Goal: Task Accomplishment & Management: Contribute content

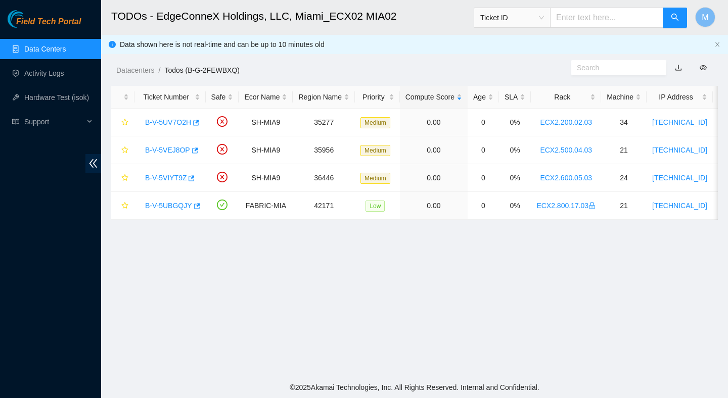
click at [401, 236] on main "TODOs - EdgeConneX Holdings, LLC, Miami_ECX02 MIA02 Ticket ID M Data shown here…" at bounding box center [414, 188] width 626 height 377
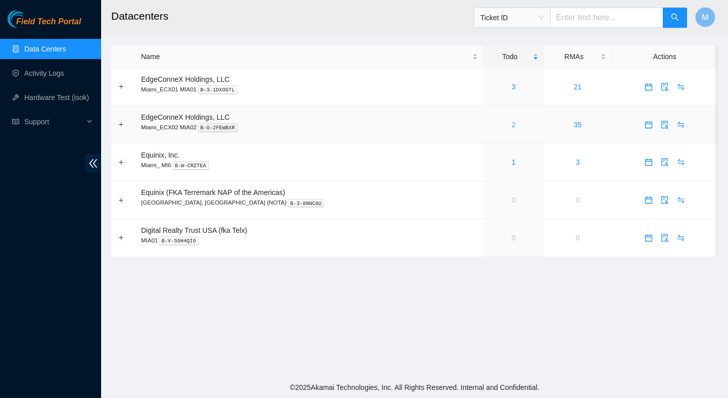
click at [511, 124] on link "2" at bounding box center [513, 125] width 4 height 8
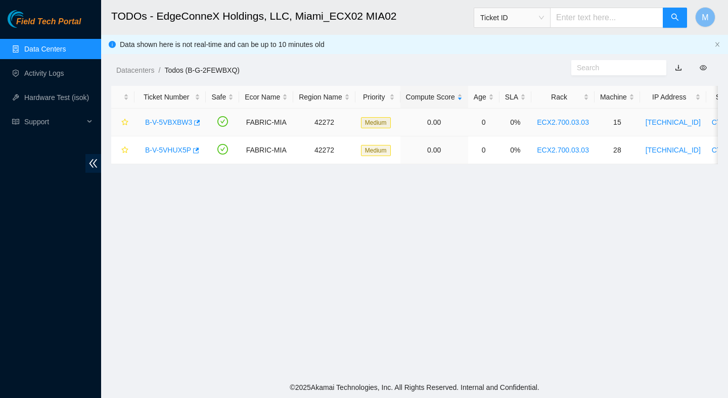
click at [183, 121] on link "B-V-5VBXBW3" at bounding box center [168, 122] width 47 height 8
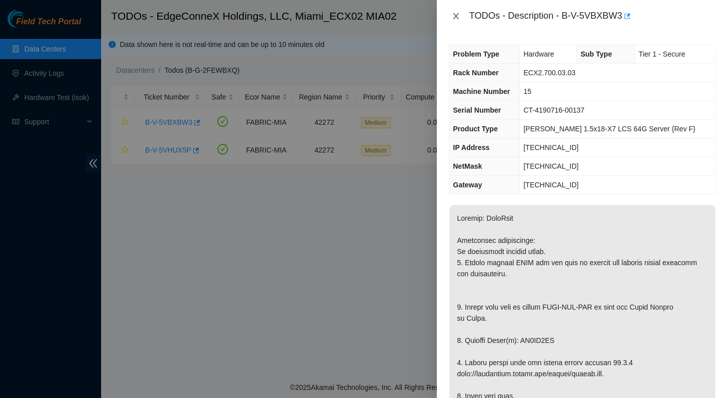
click at [459, 12] on icon "close" at bounding box center [456, 16] width 8 height 8
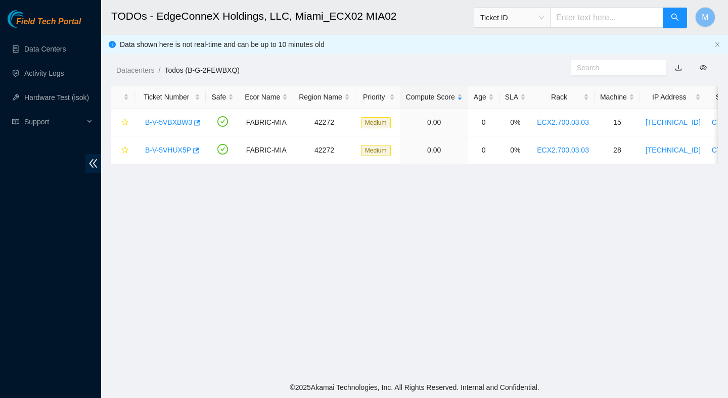
click at [187, 220] on main "TODOs - EdgeConneX Holdings, LLC, [GEOGRAPHIC_DATA] MIA02 Ticket ID M Data show…" at bounding box center [414, 188] width 626 height 377
click at [170, 120] on link "B-V-5VBXBW3" at bounding box center [168, 122] width 47 height 8
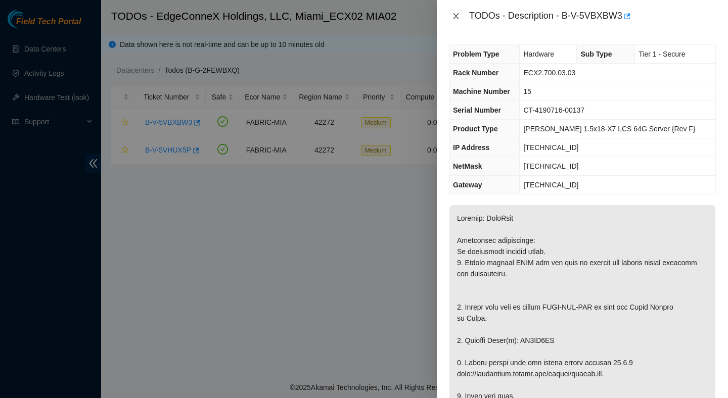
click at [460, 16] on button "Close" at bounding box center [456, 17] width 14 height 10
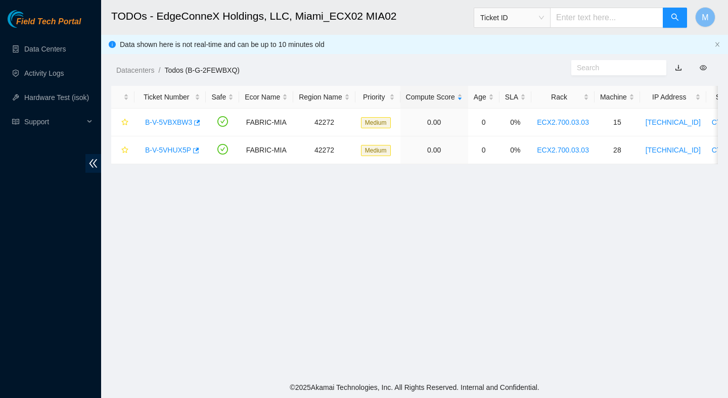
click at [333, 241] on main "TODOs - EdgeConneX Holdings, LLC, [GEOGRAPHIC_DATA] MIA02 Ticket ID M Data show…" at bounding box center [414, 188] width 626 height 377
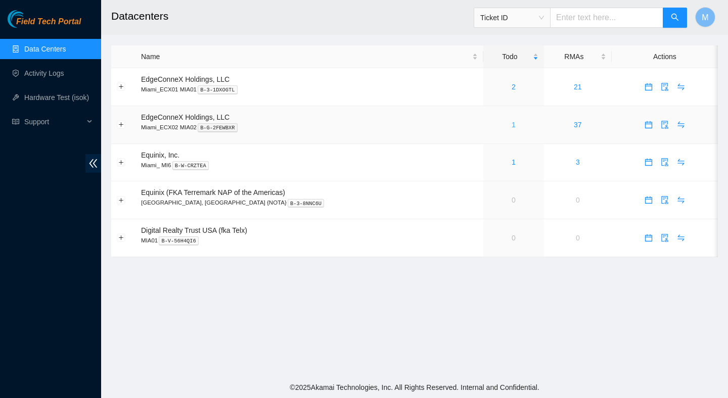
click at [511, 125] on link "1" at bounding box center [513, 125] width 4 height 8
click at [511, 127] on link "1" at bounding box center [513, 125] width 4 height 8
click at [489, 130] on td "1" at bounding box center [513, 125] width 61 height 38
click at [489, 126] on div "1" at bounding box center [514, 124] width 50 height 11
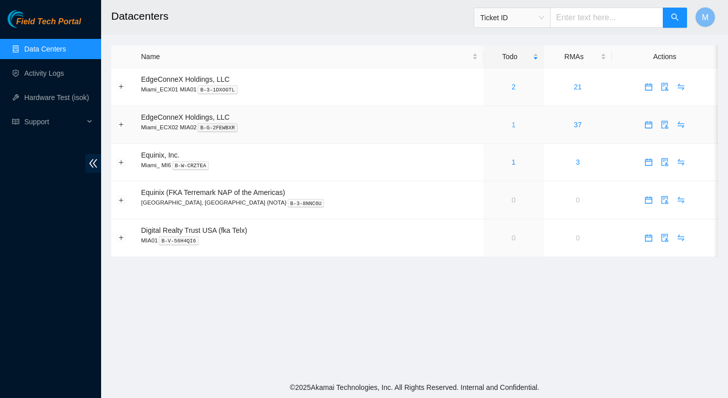
click at [511, 126] on link "1" at bounding box center [513, 125] width 4 height 8
click at [494, 122] on div "1" at bounding box center [514, 124] width 50 height 11
click at [511, 127] on link "1" at bounding box center [513, 125] width 4 height 8
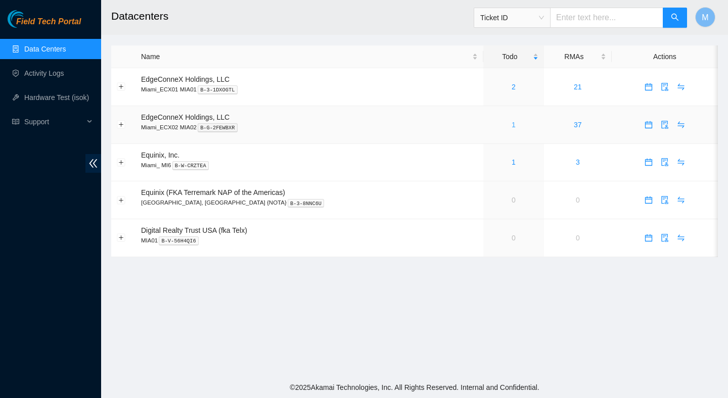
click at [511, 124] on link "1" at bounding box center [513, 125] width 4 height 8
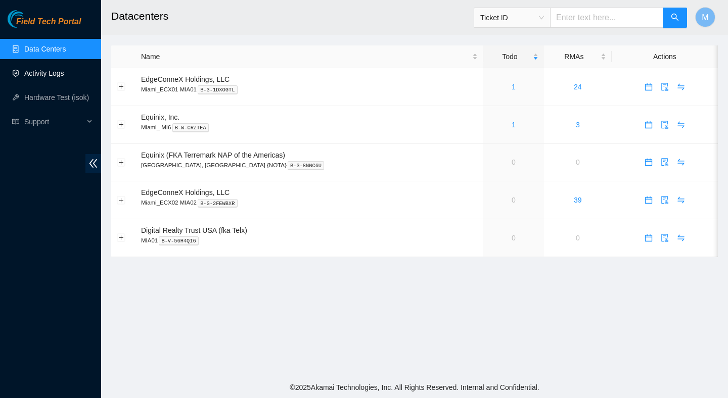
click at [51, 74] on link "Activity Logs" at bounding box center [44, 73] width 40 height 8
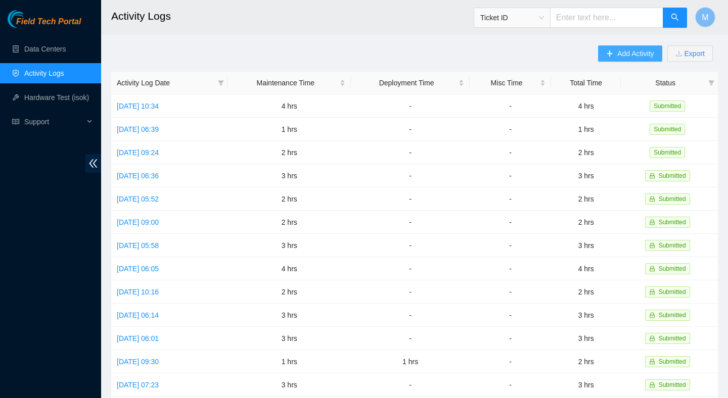
click at [617, 51] on span "Add Activity" at bounding box center [635, 53] width 36 height 11
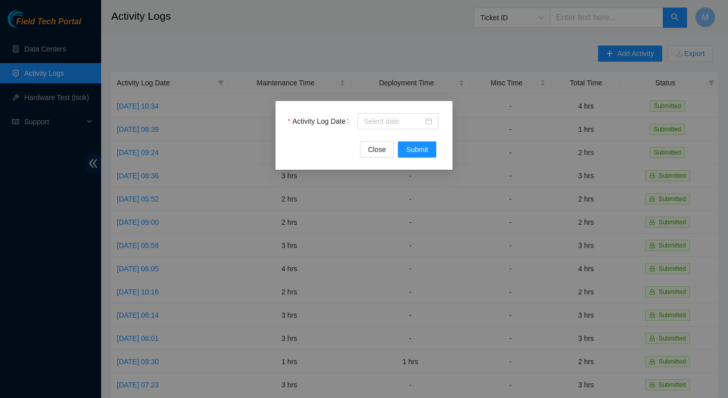
click at [394, 111] on div "Activity Log Date Close Submit" at bounding box center [363, 135] width 177 height 69
click at [394, 121] on input "Activity Log Date" at bounding box center [393, 121] width 60 height 11
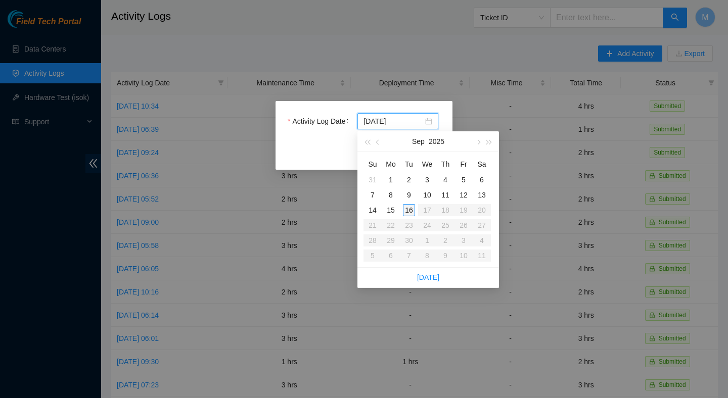
type input "2025-09-16"
click at [408, 210] on div "16" at bounding box center [409, 210] width 12 height 12
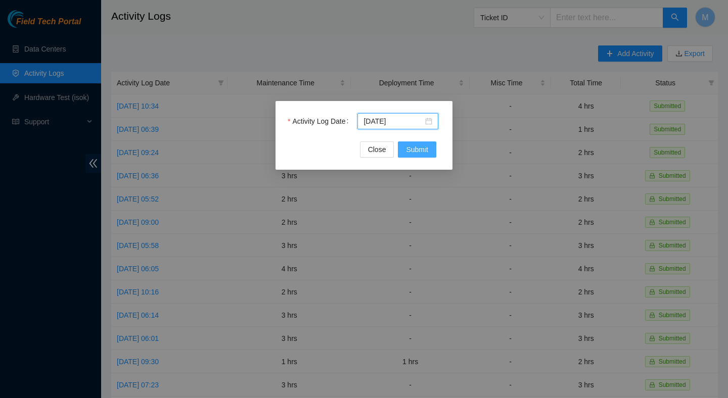
click at [419, 153] on span "Submit" at bounding box center [417, 149] width 22 height 11
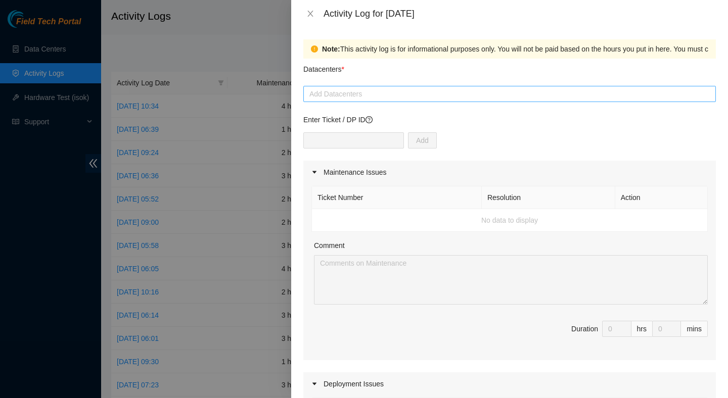
click at [405, 96] on div at bounding box center [509, 94] width 407 height 12
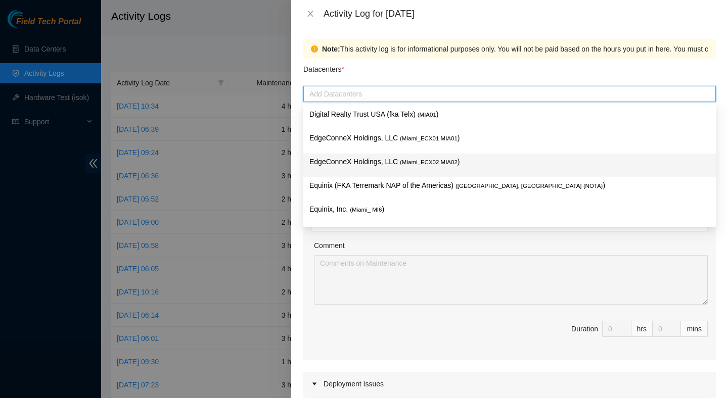
click at [412, 165] on span "( Miami_ECX02 MIA02" at bounding box center [429, 162] width 58 height 6
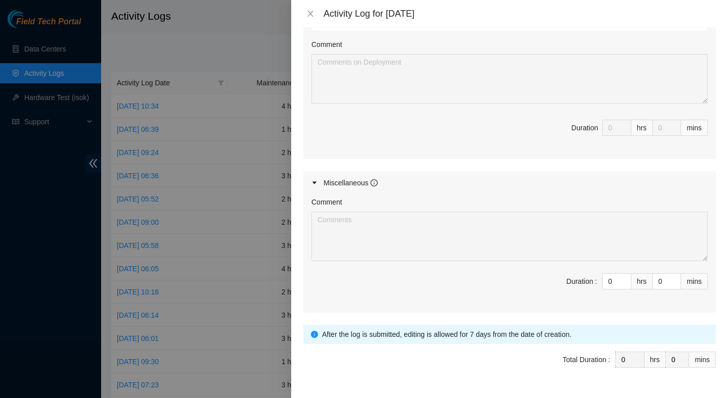
scroll to position [438, 0]
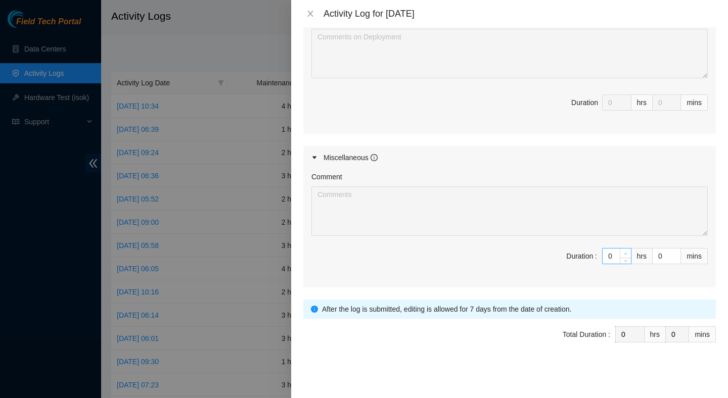
type input "1"
click at [625, 253] on icon "up" at bounding box center [625, 254] width 4 height 4
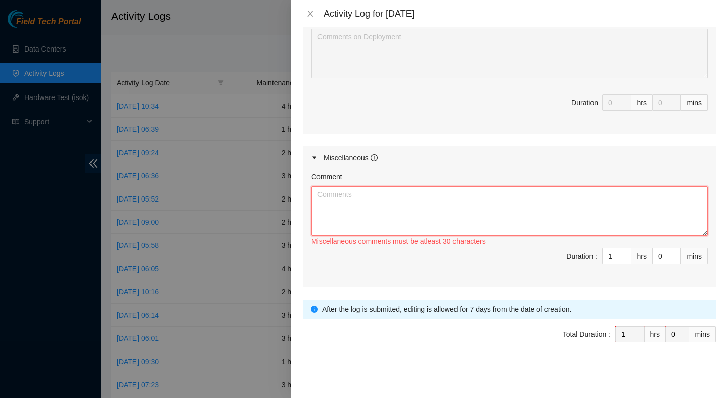
click at [518, 215] on textarea "Comment" at bounding box center [509, 211] width 396 height 50
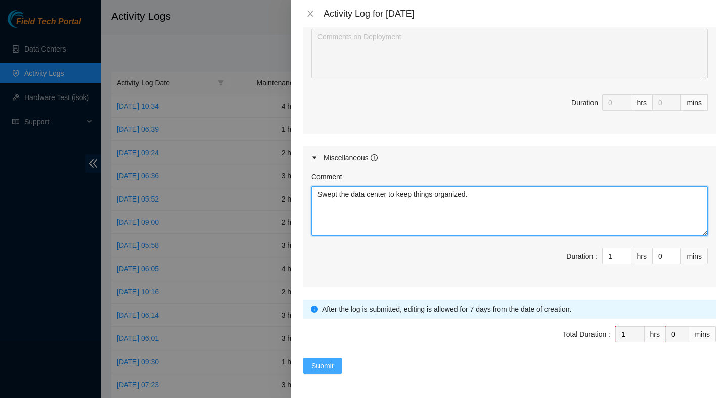
type textarea "Swept the data center to keep things organized."
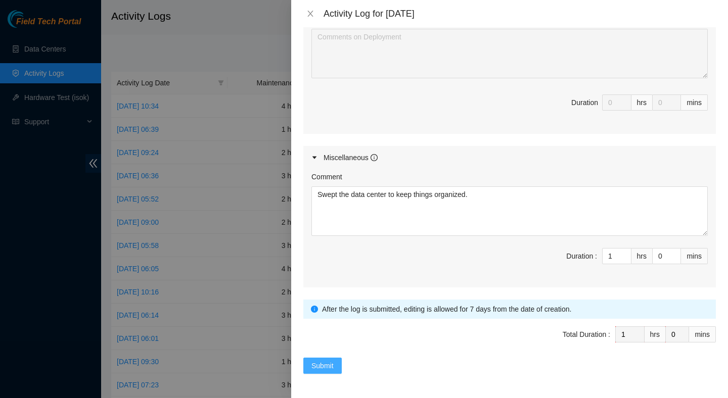
click at [320, 365] on span "Submit" at bounding box center [322, 365] width 22 height 11
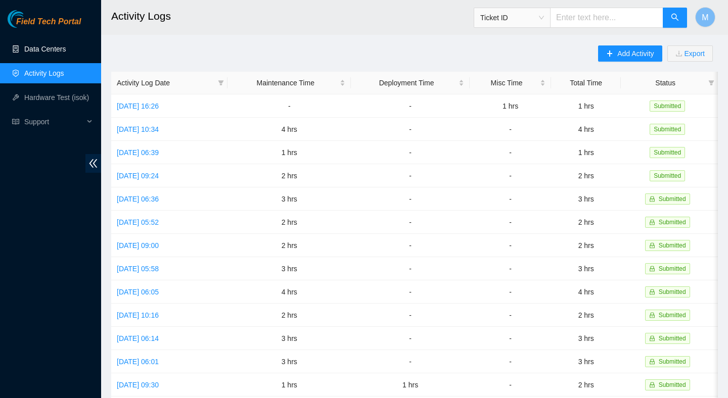
click at [66, 45] on link "Data Centers" at bounding box center [44, 49] width 41 height 8
